Goal: Information Seeking & Learning: Learn about a topic

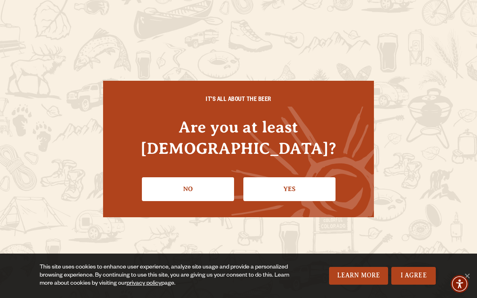
click at [304, 179] on link "Yes" at bounding box center [289, 188] width 92 height 23
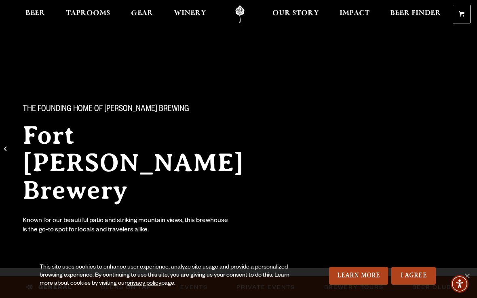
click at [38, 16] on span "Beer" at bounding box center [35, 13] width 20 height 6
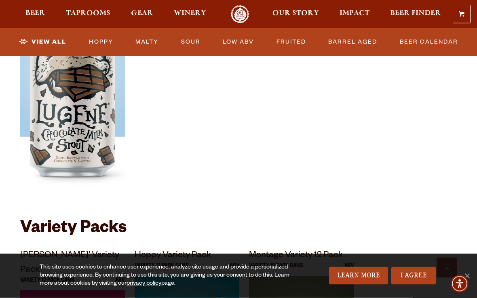
scroll to position [1485, 0]
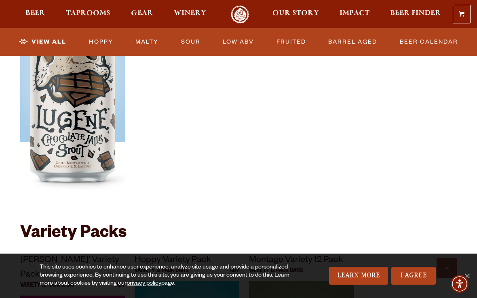
click at [234, 40] on link "Low ABV" at bounding box center [238, 42] width 38 height 19
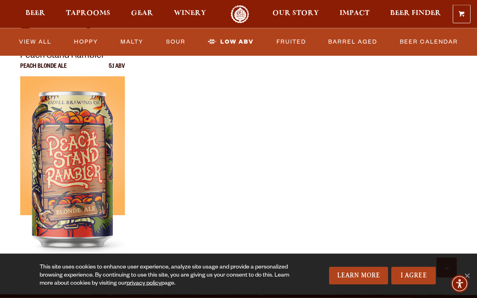
scroll to position [803, 0]
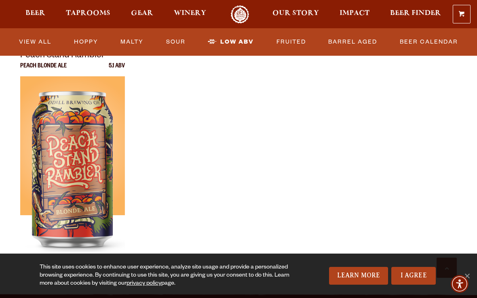
click at [83, 184] on img at bounding box center [72, 177] width 105 height 202
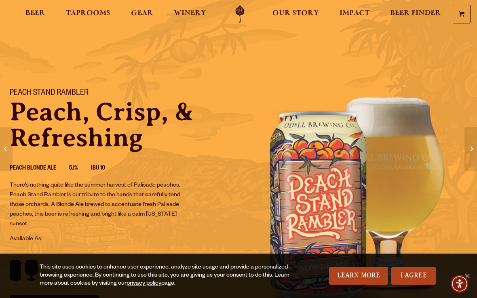
click at [103, 12] on span "Taprooms" at bounding box center [88, 13] width 44 height 6
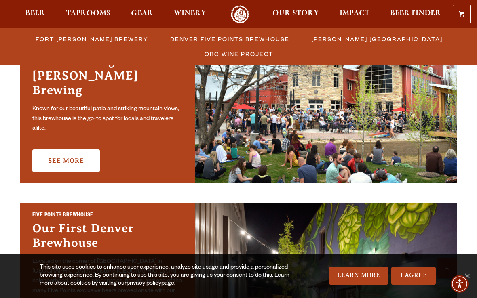
scroll to position [283, 0]
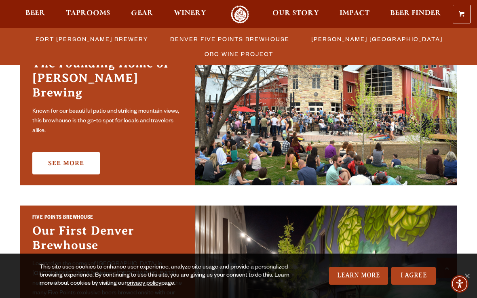
click at [403, 137] on img at bounding box center [326, 111] width 262 height 150
click at [396, 143] on img at bounding box center [326, 111] width 262 height 150
click at [65, 161] on link "See More" at bounding box center [65, 163] width 67 height 23
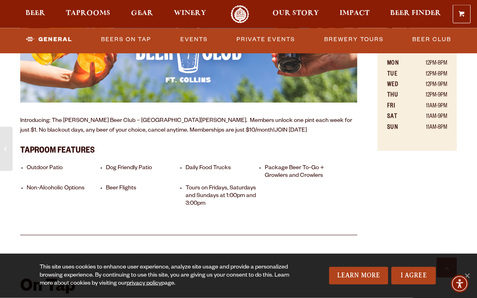
scroll to position [494, 0]
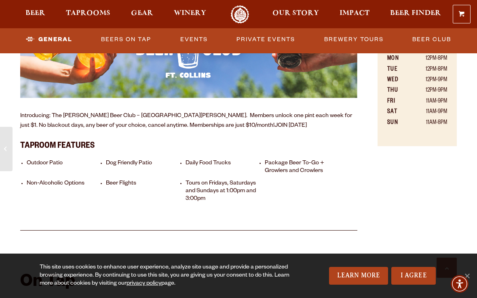
click at [44, 180] on li "Non-Alcoholic Options" at bounding box center [65, 191] width 76 height 23
click at [47, 180] on li "Non-Alcoholic Options" at bounding box center [65, 191] width 76 height 23
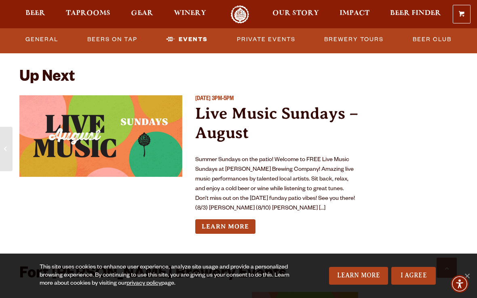
scroll to position [2926, 0]
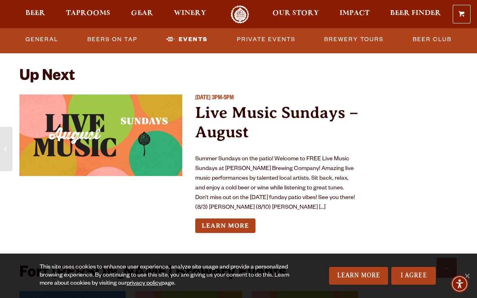
click at [245, 219] on link "Learn More" at bounding box center [225, 226] width 60 height 15
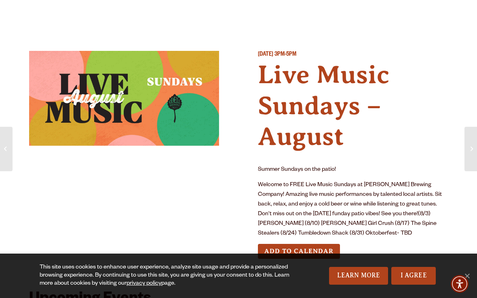
click at [420, 275] on link "I Agree" at bounding box center [413, 276] width 44 height 18
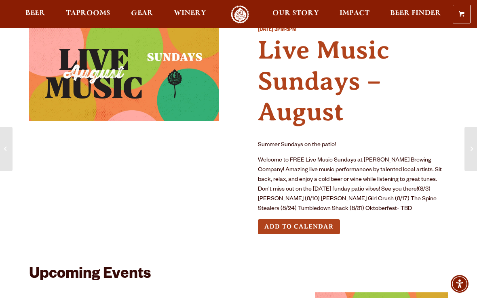
scroll to position [24, 0]
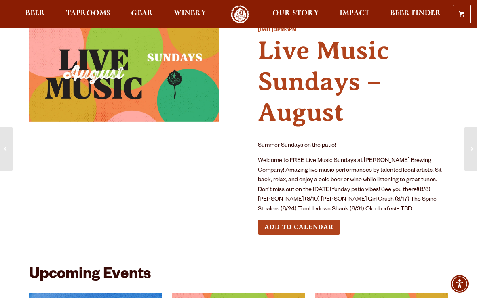
click at [424, 211] on p "Welcome to FREE Live Music Sundays at [PERSON_NAME] Brewing Company! Amazing li…" at bounding box center [353, 185] width 190 height 58
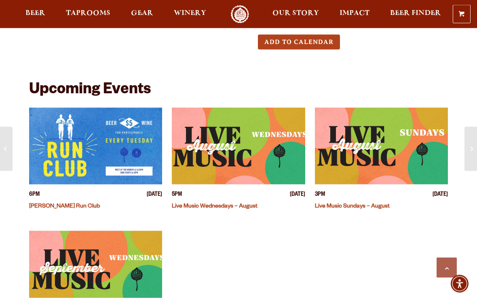
scroll to position [210, 0]
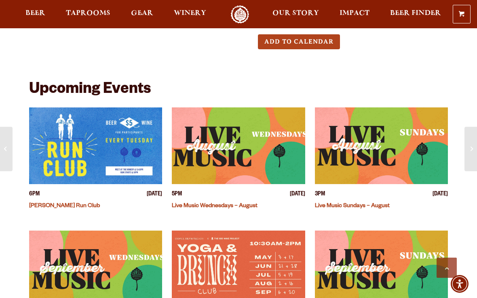
click at [236, 145] on img "View event details" at bounding box center [238, 145] width 133 height 77
